Goal: Task Accomplishment & Management: Use online tool/utility

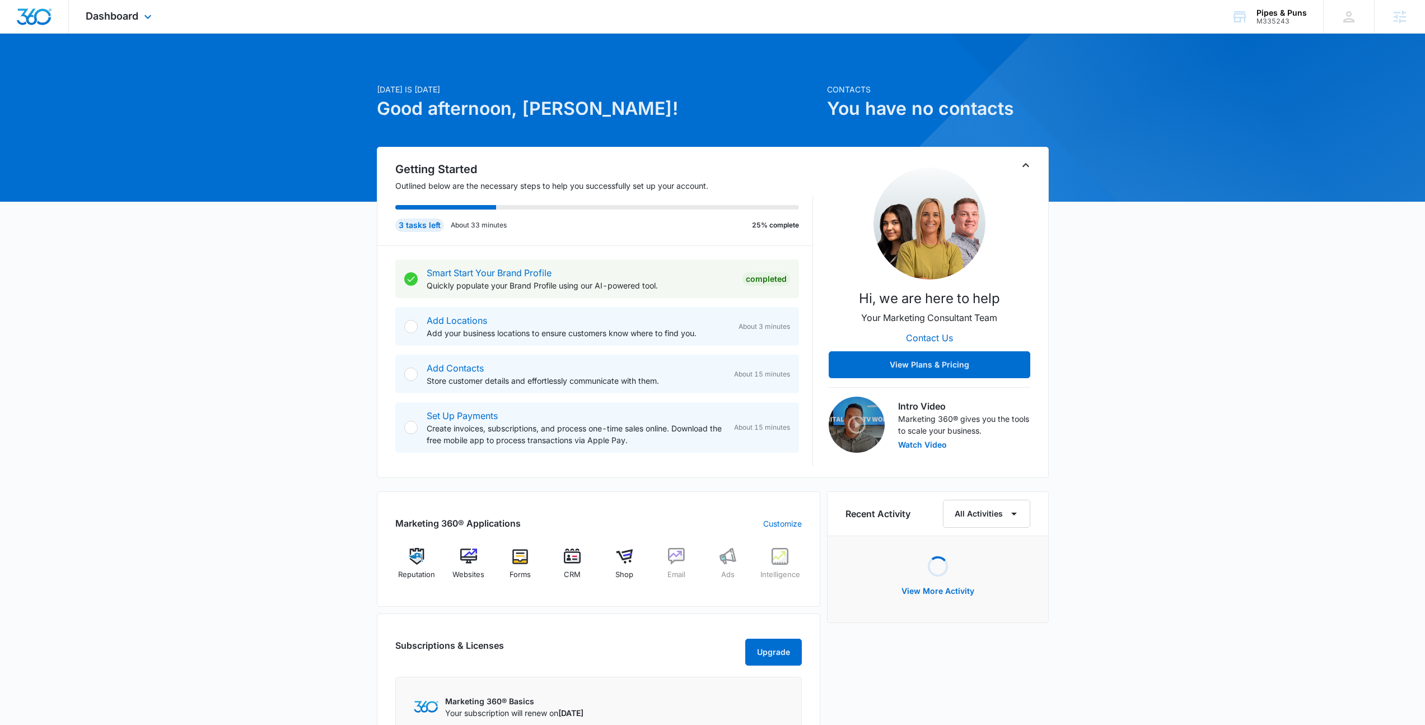
click at [132, 4] on div "Dashboard Apps Reputation Websites Forms CRM Email Shop Ads Intelligence Brand …" at bounding box center [120, 16] width 102 height 33
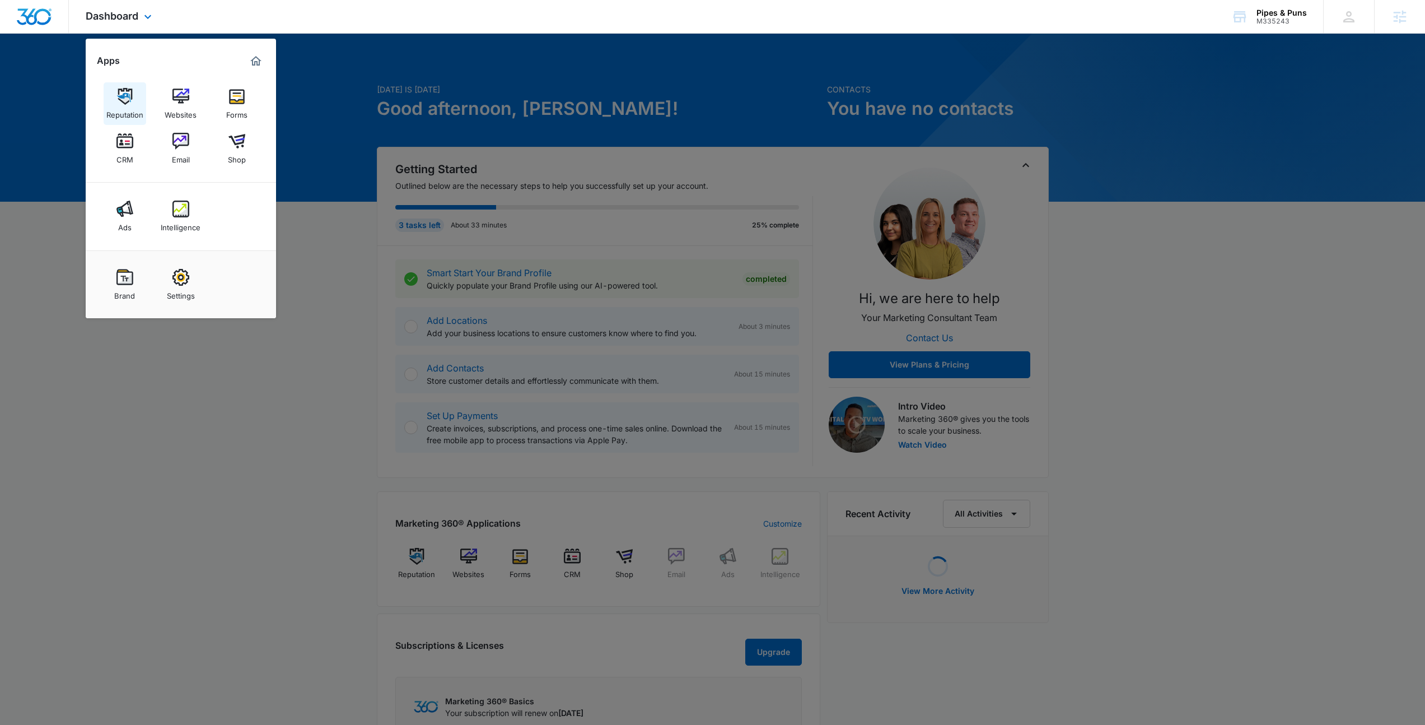
click at [129, 107] on div "Reputation" at bounding box center [124, 112] width 37 height 15
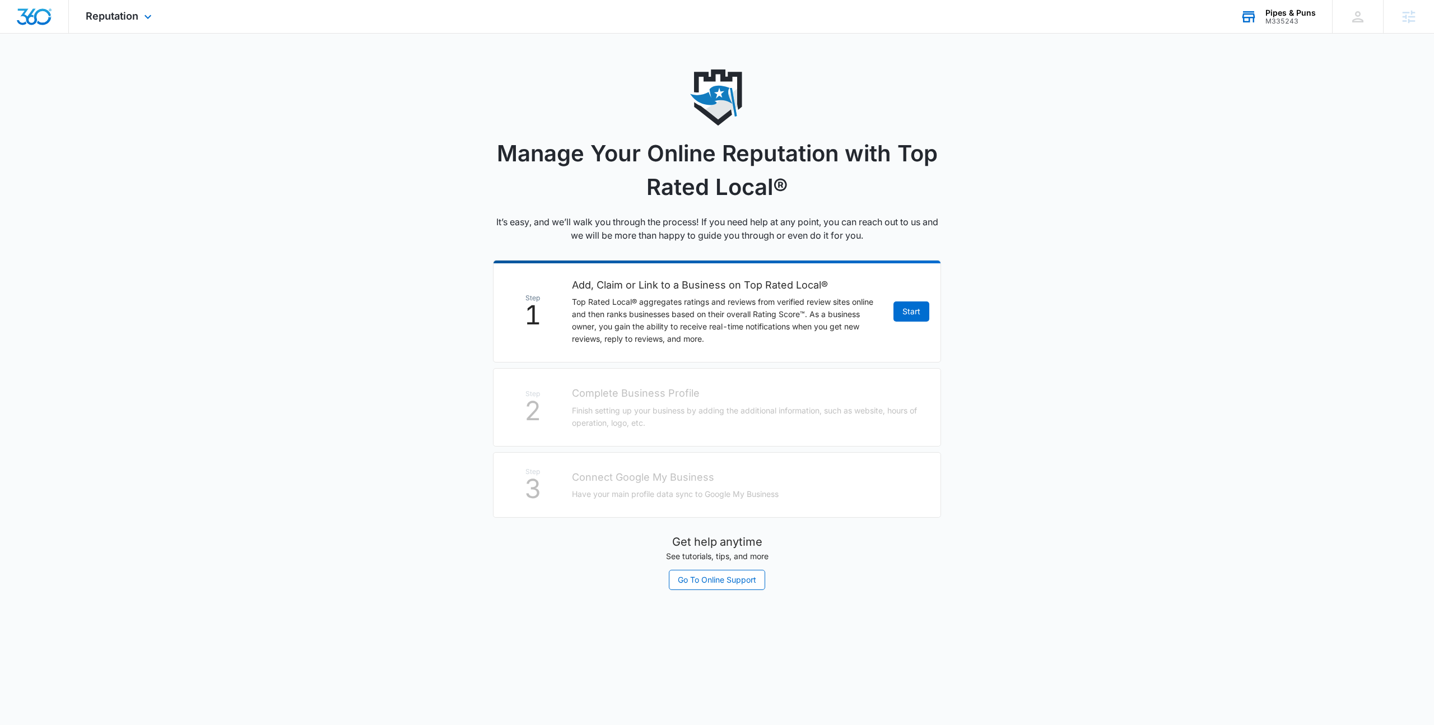
click at [1279, 17] on div "M335243" at bounding box center [1290, 21] width 50 height 8
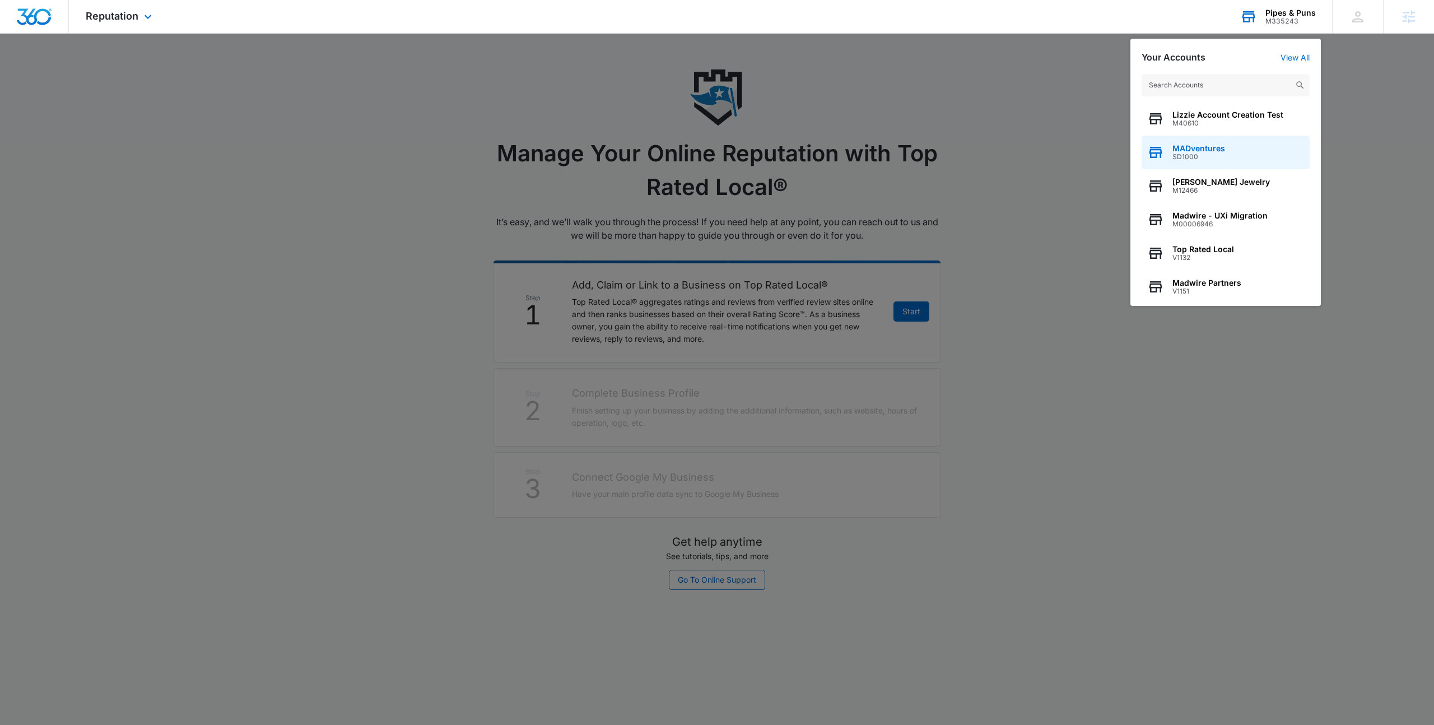
click at [1236, 147] on div "MADventures SD1000" at bounding box center [1225, 153] width 168 height 34
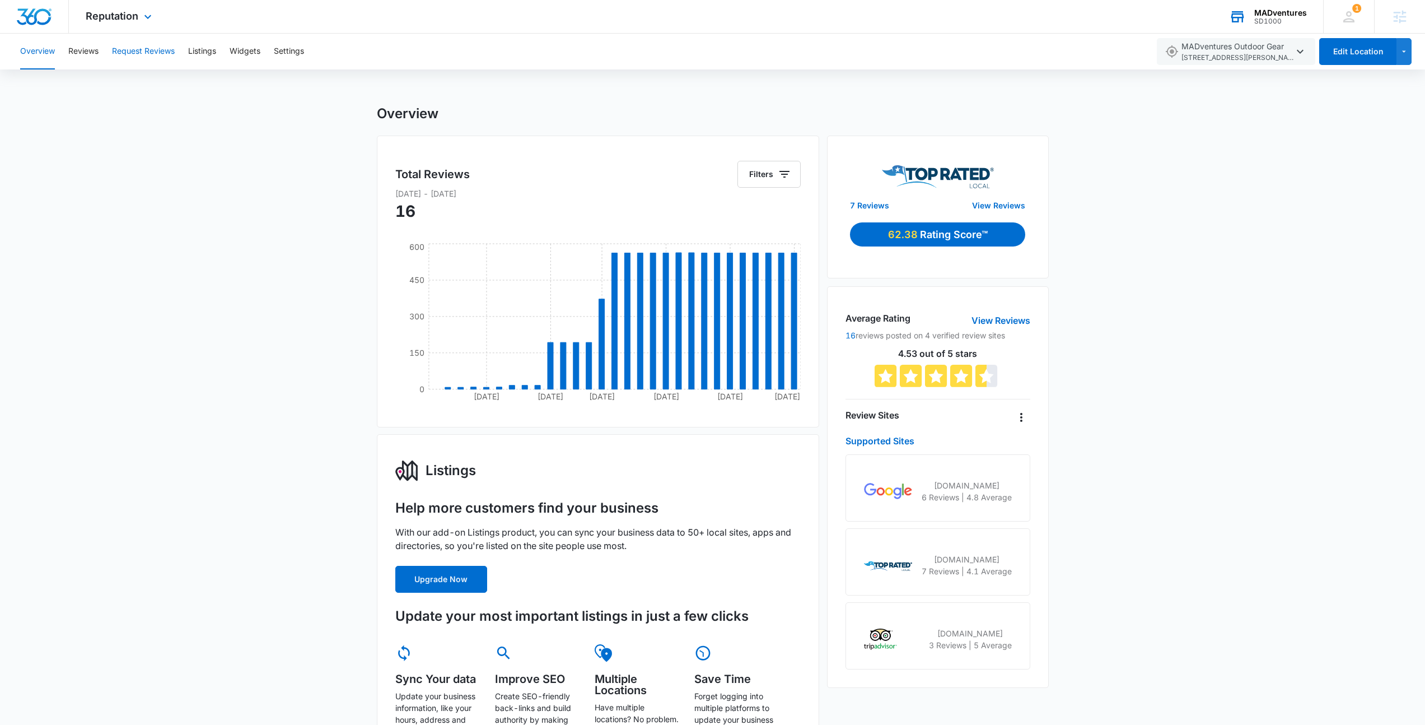
click at [133, 54] on button "Request Reviews" at bounding box center [143, 52] width 63 height 36
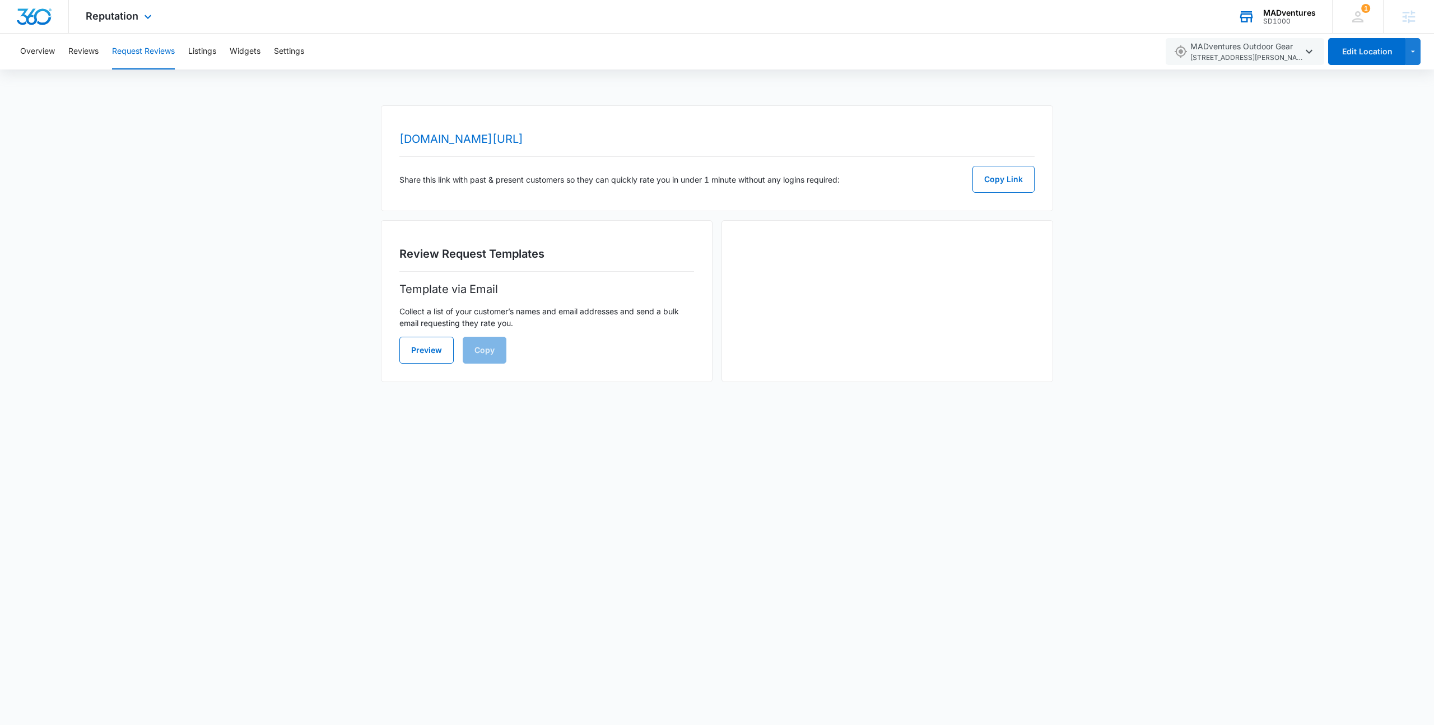
drag, startPoint x: 493, startPoint y: 369, endPoint x: 468, endPoint y: 357, distance: 28.3
click at [493, 369] on div "Review Request Templates Template via Email Collect a list of your customer’s n…" at bounding box center [547, 301] width 332 height 162
click at [440, 351] on button "Preview" at bounding box center [426, 350] width 54 height 27
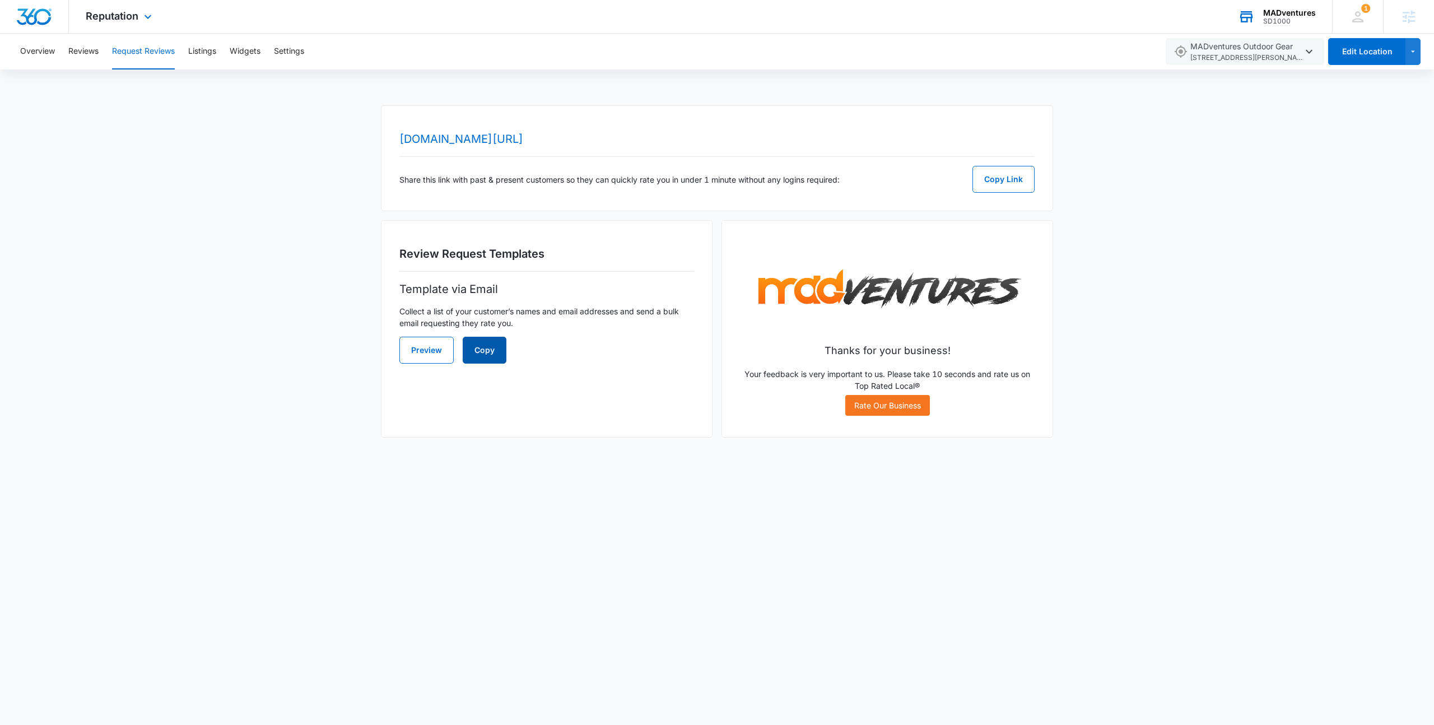
click at [481, 358] on button "Copy" at bounding box center [485, 350] width 44 height 27
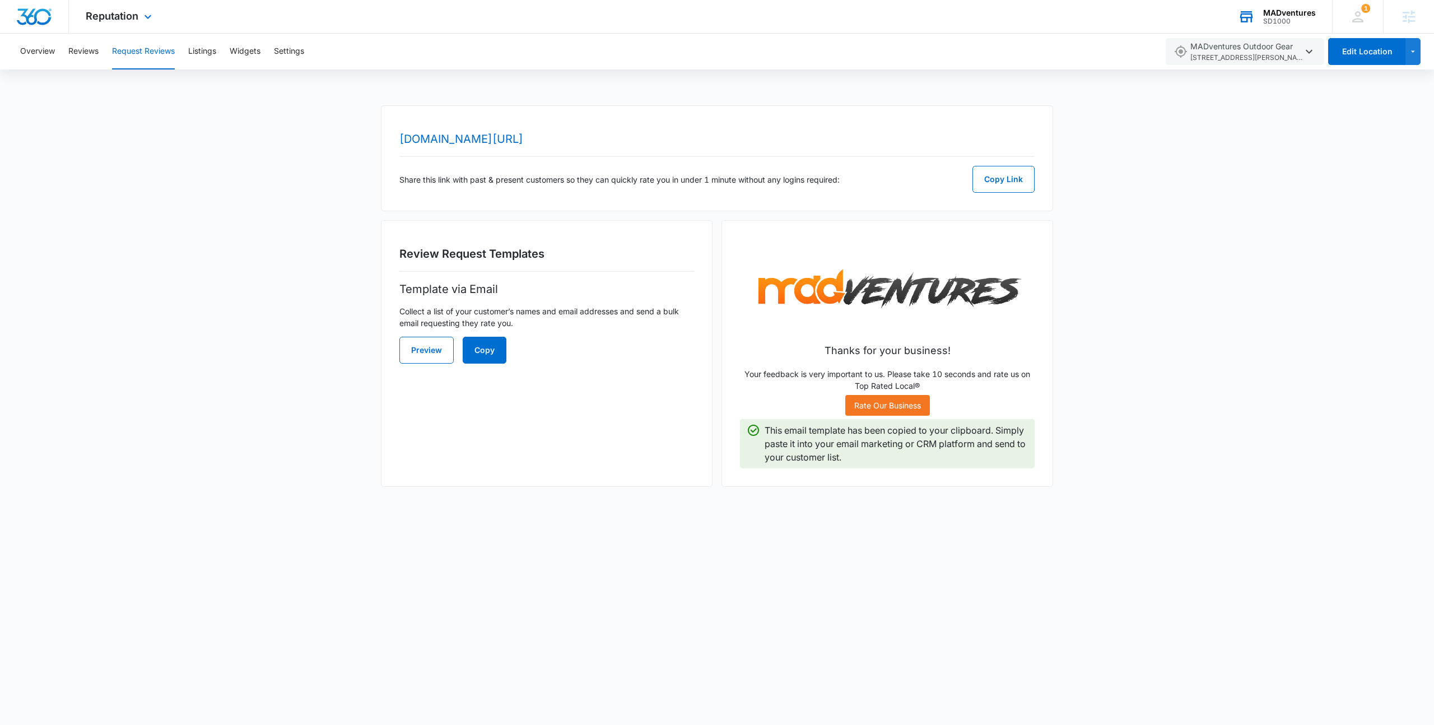
click at [996, 440] on p "This email template has been copied to your clipboard. Simply paste it into you…" at bounding box center [895, 443] width 263 height 40
click at [646, 392] on div "Review Request Templates Template via Email Collect a list of your customer’s n…" at bounding box center [547, 353] width 332 height 267
click at [889, 298] on img at bounding box center [887, 290] width 295 height 90
